Goal: Find specific page/section: Find specific page/section

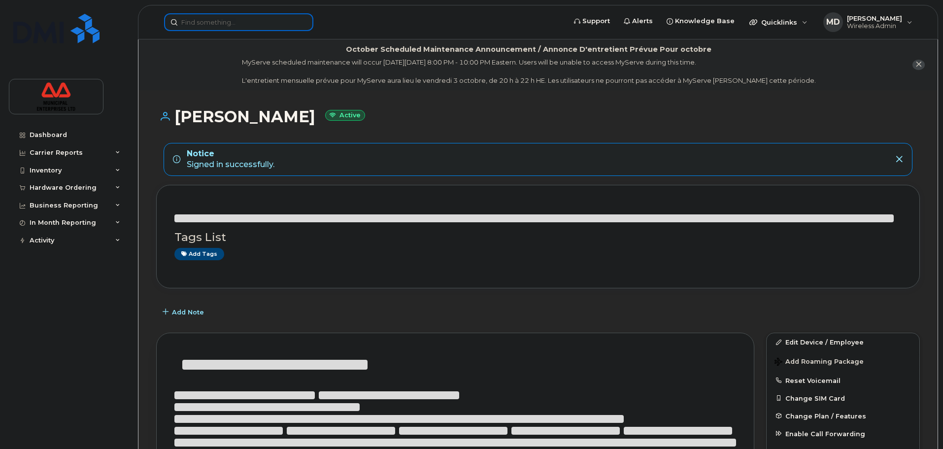
click at [213, 21] on input at bounding box center [238, 22] width 149 height 18
paste input "7826411491"
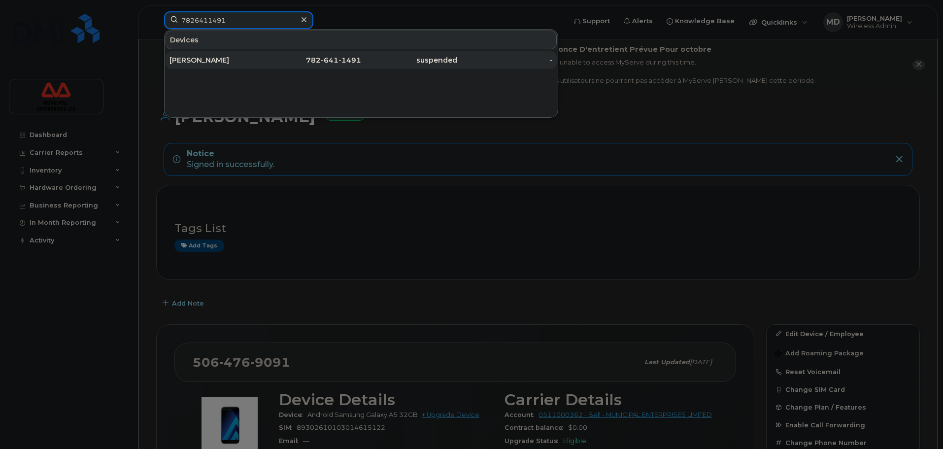
type input "7826411491"
click at [246, 58] on div "[PERSON_NAME]" at bounding box center [218, 60] width 96 height 10
